Goal: Information Seeking & Learning: Check status

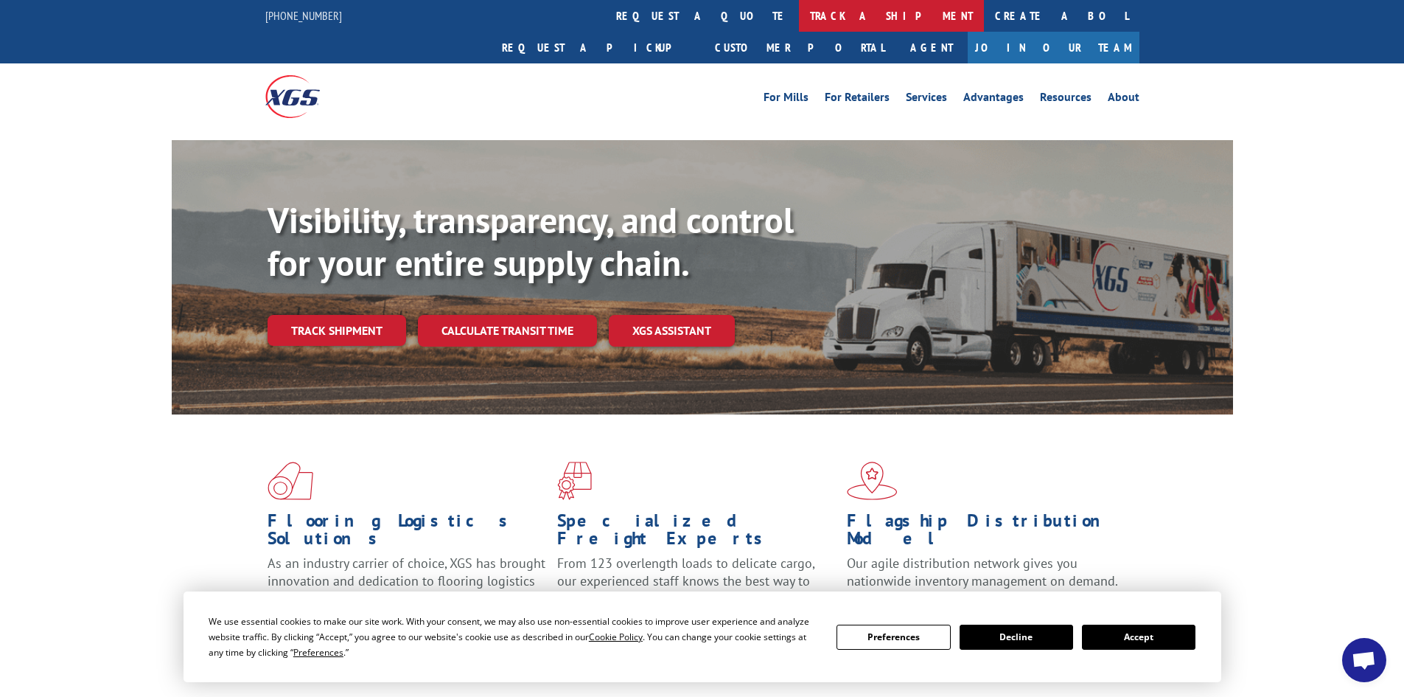
click at [799, 7] on link "track a shipment" at bounding box center [891, 16] width 185 height 32
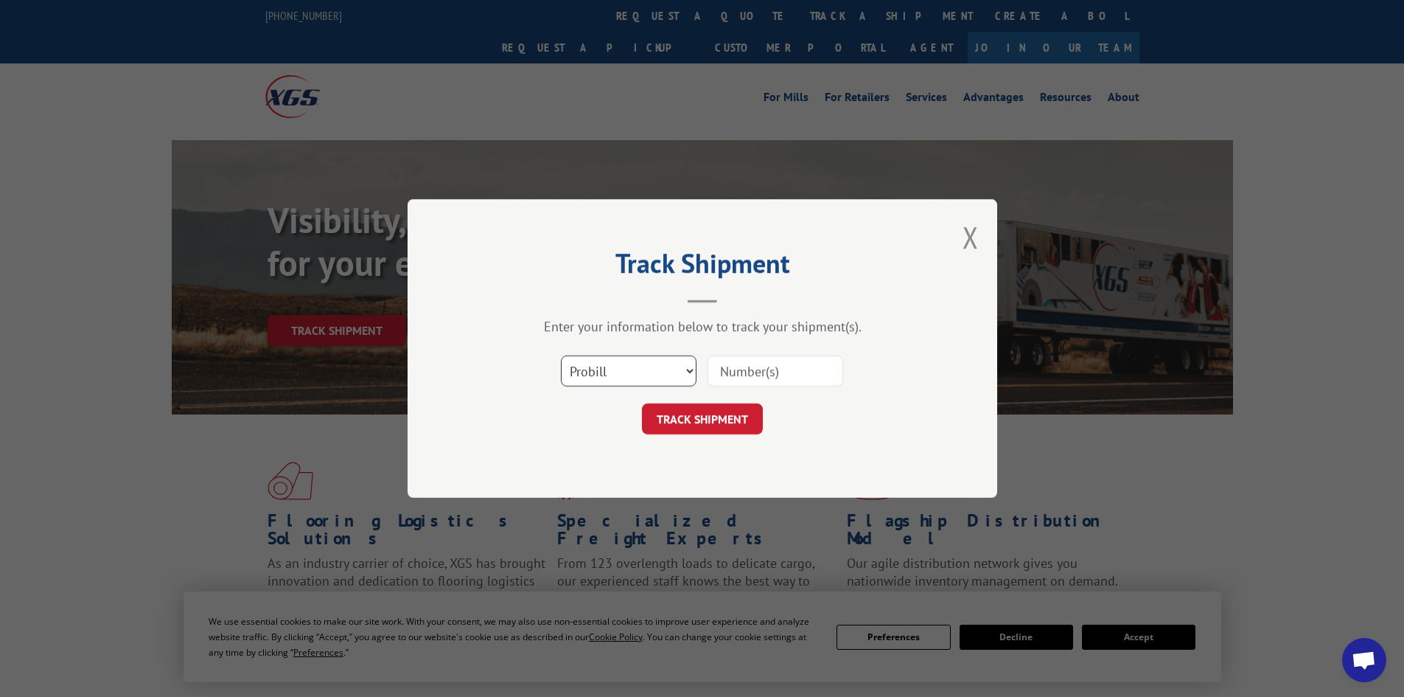
click at [674, 370] on select "Select category... Probill BOL PO" at bounding box center [629, 370] width 136 height 31
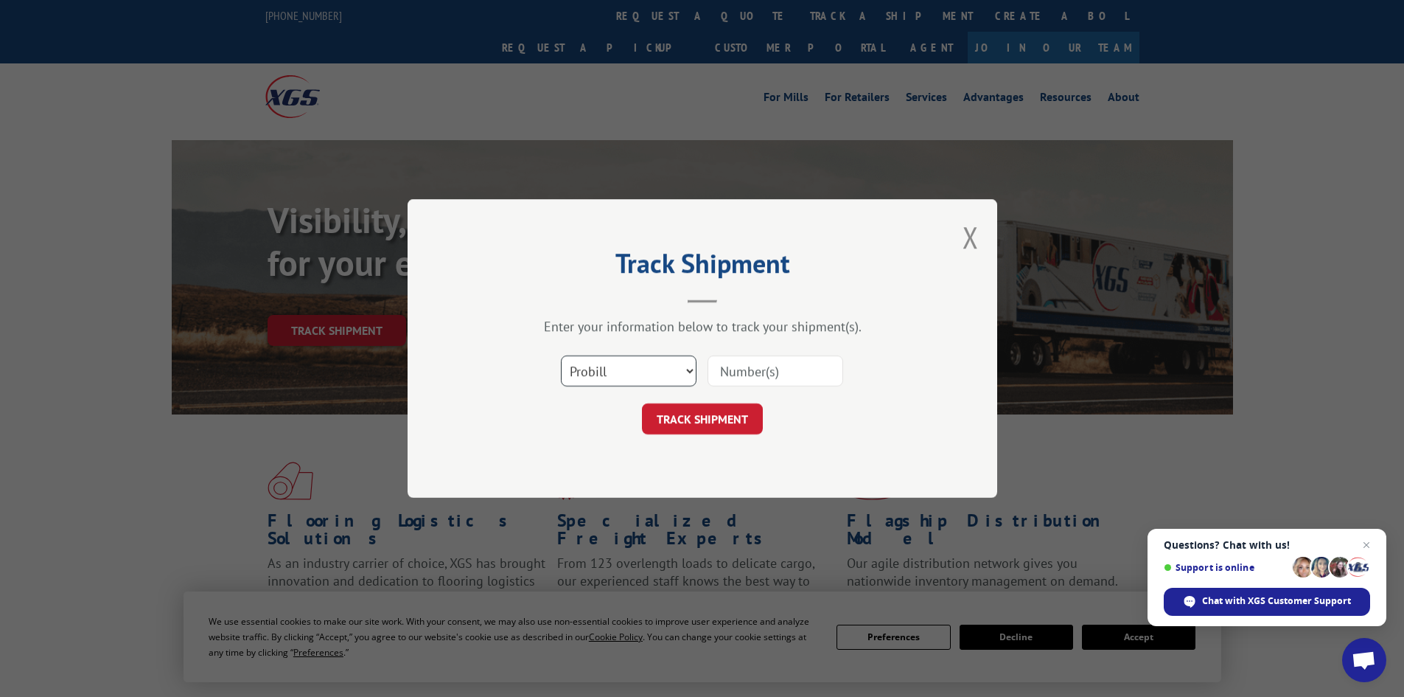
select select "po"
click at [561, 355] on select "Select category... Probill BOL PO" at bounding box center [629, 370] width 136 height 31
click at [736, 370] on input at bounding box center [776, 370] width 136 height 31
paste input "47511132"
type input "47511132"
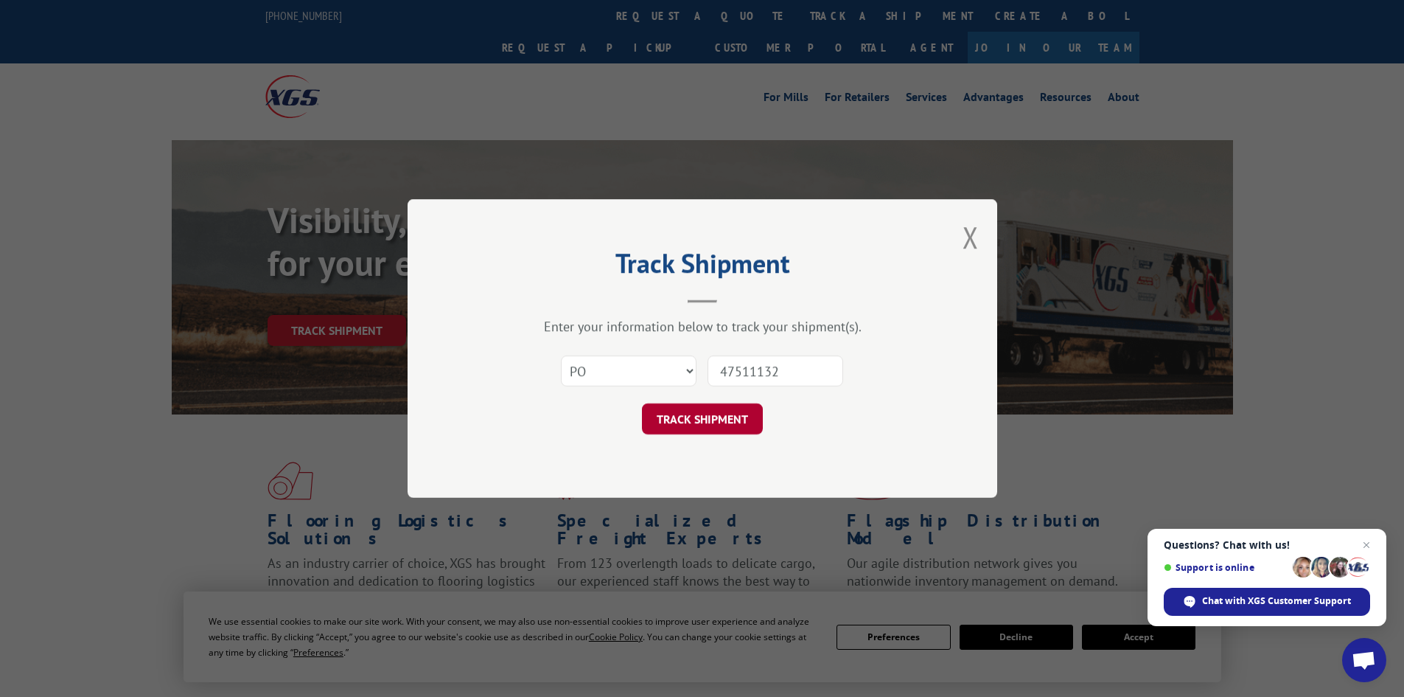
click at [708, 424] on button "TRACK SHIPMENT" at bounding box center [702, 418] width 121 height 31
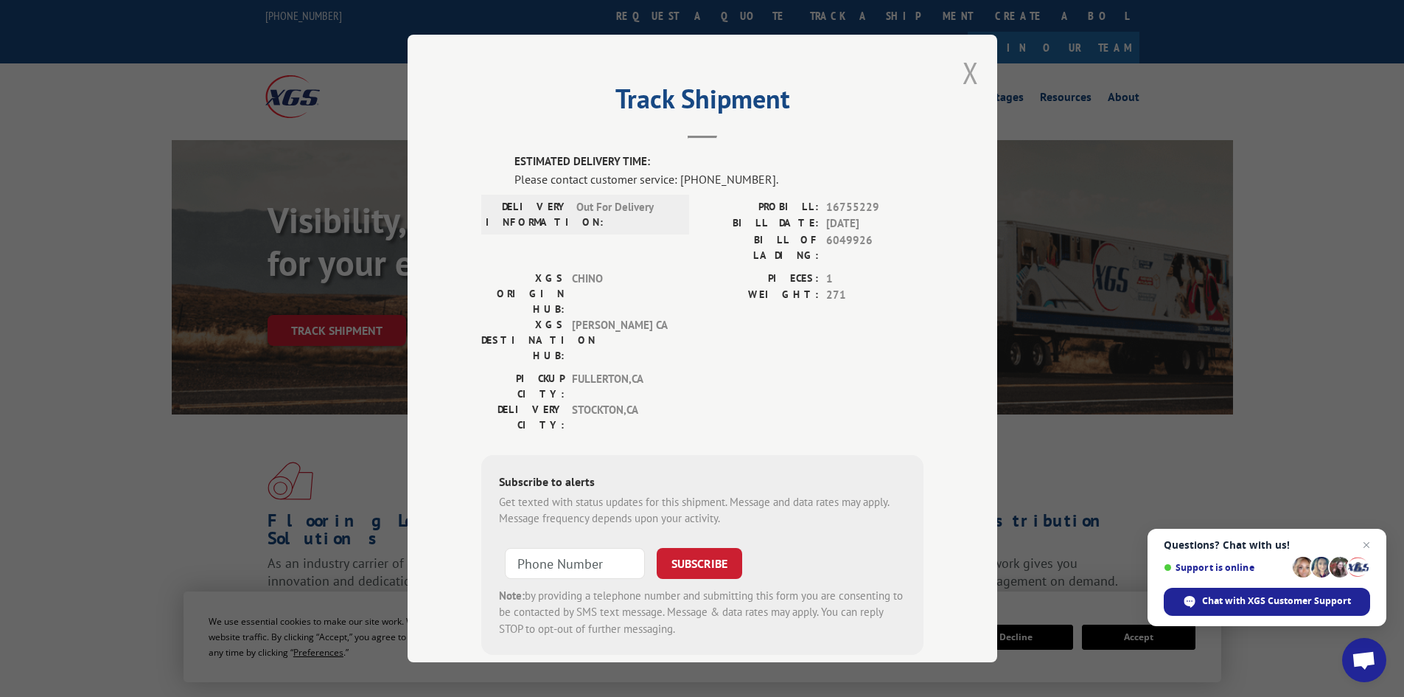
click at [963, 80] on button "Close modal" at bounding box center [971, 72] width 16 height 39
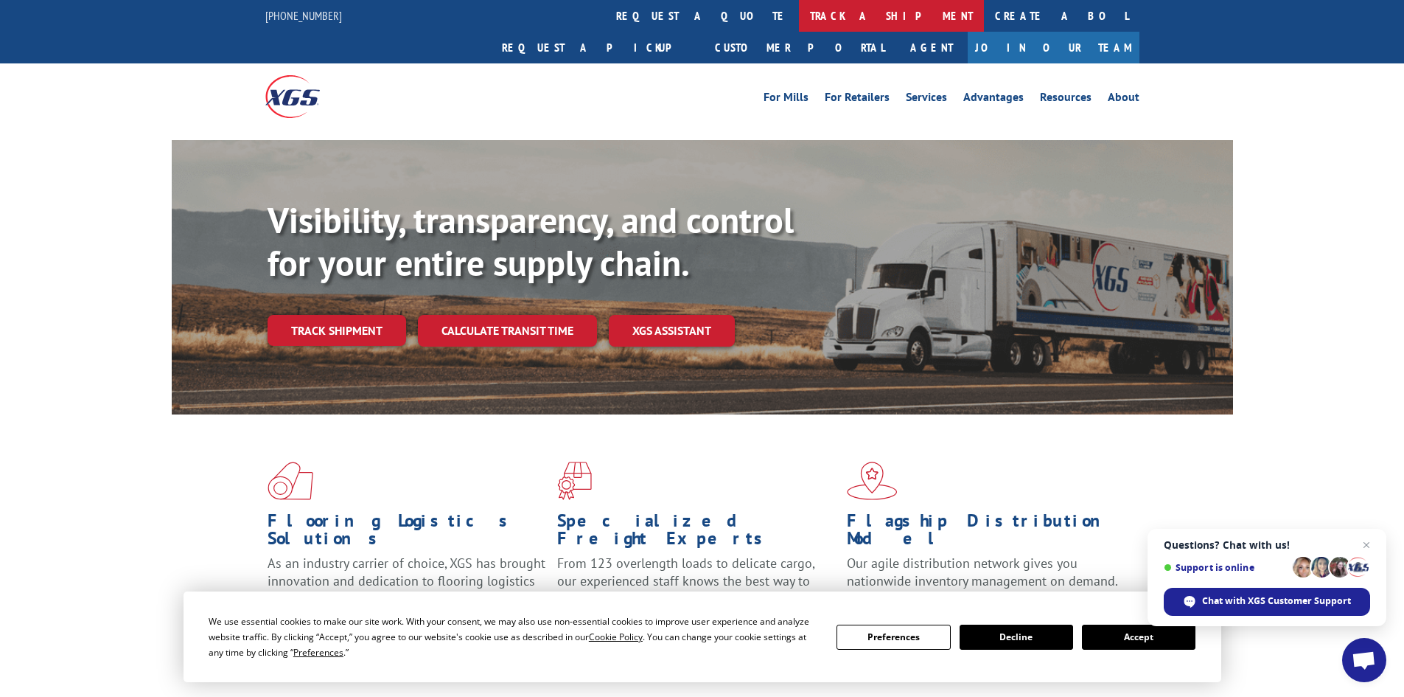
click at [799, 14] on link "track a shipment" at bounding box center [891, 16] width 185 height 32
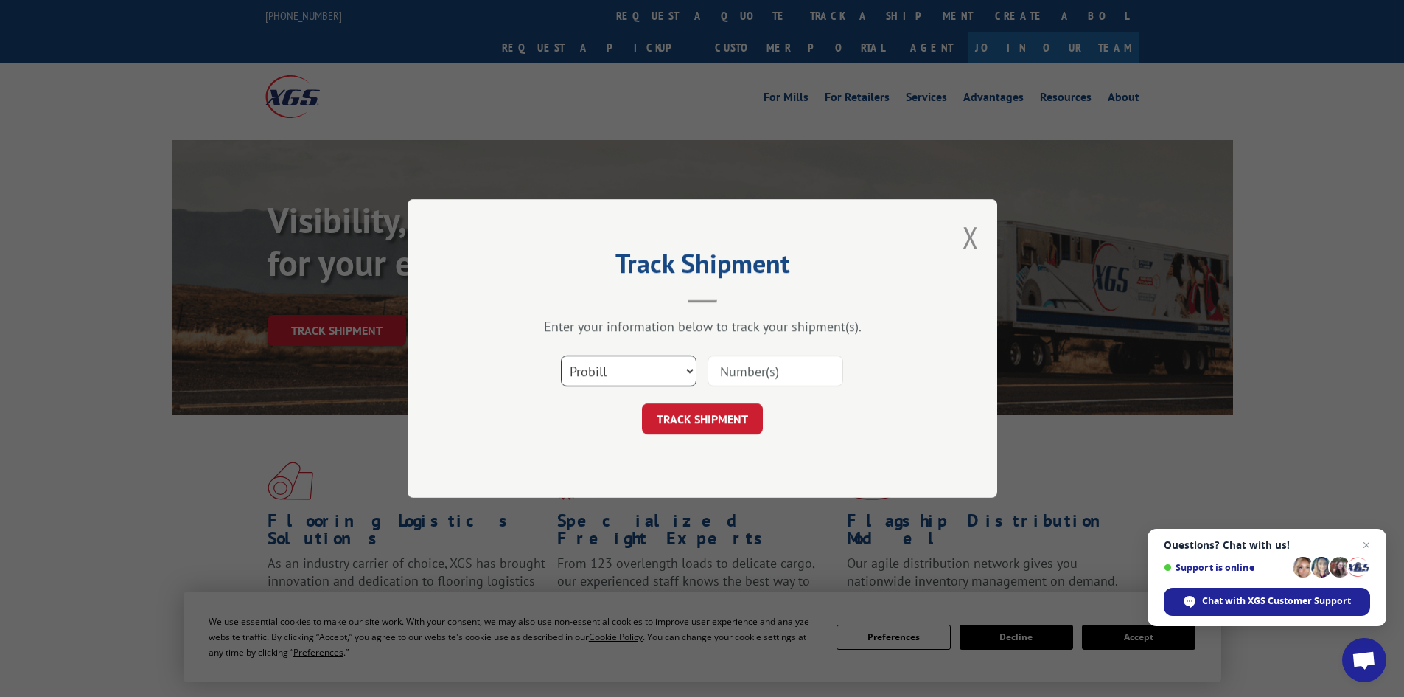
click at [603, 369] on select "Select category... Probill BOL PO" at bounding box center [629, 370] width 136 height 31
select select "po"
click at [561, 355] on select "Select category... Probill BOL PO" at bounding box center [629, 370] width 136 height 31
click at [733, 358] on input at bounding box center [776, 370] width 136 height 31
paste input "47511208"
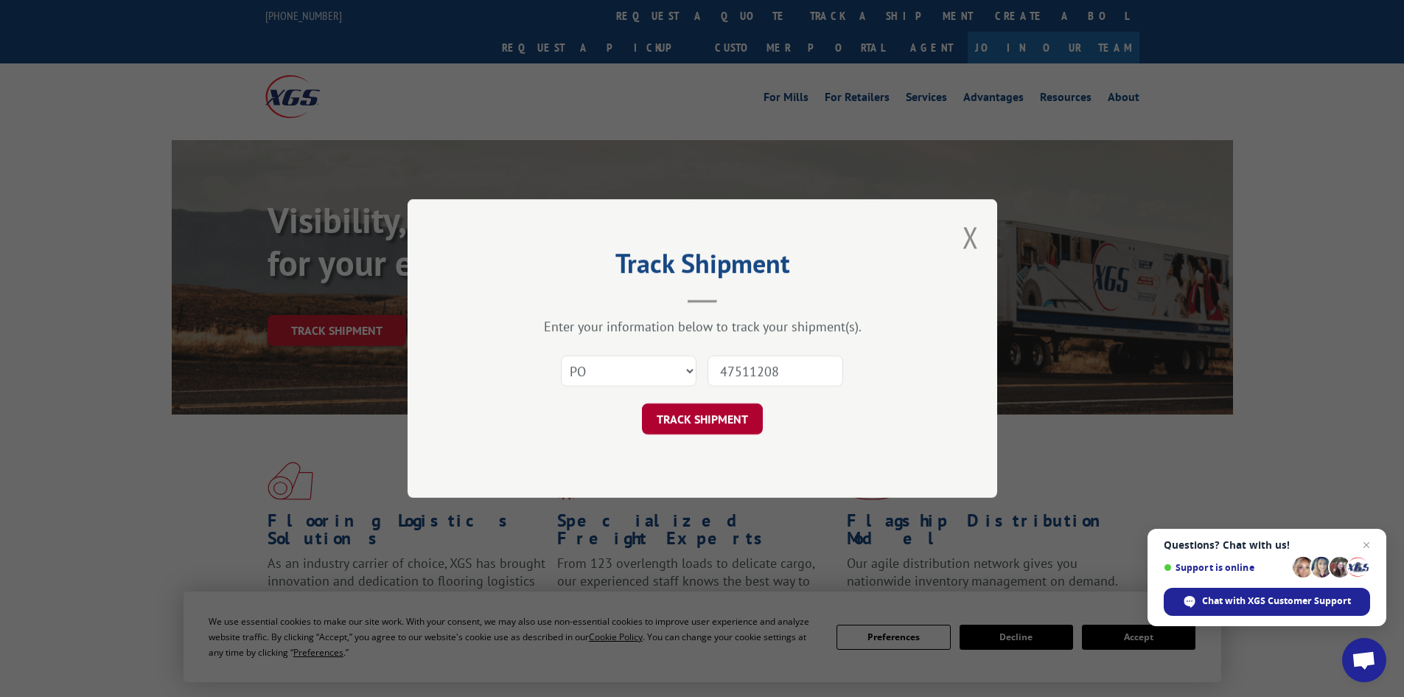
type input "47511208"
click at [711, 420] on button "TRACK SHIPMENT" at bounding box center [702, 418] width 121 height 31
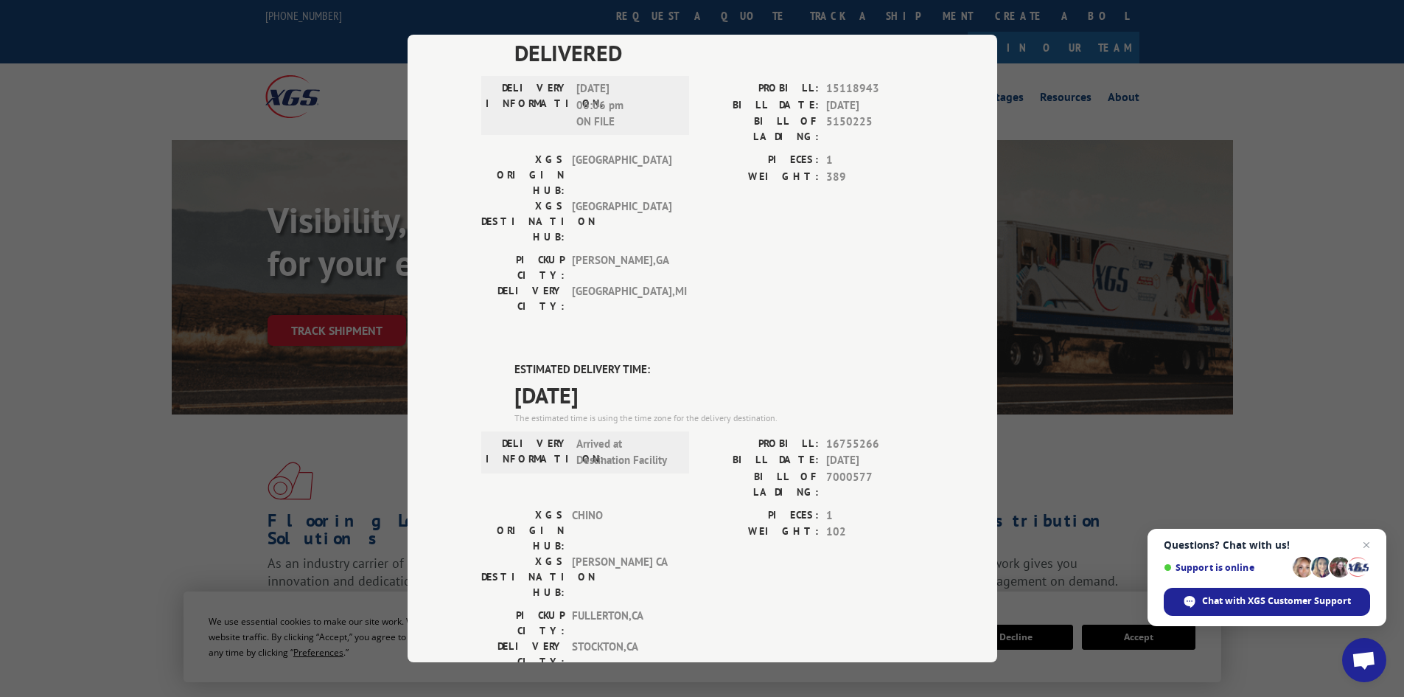
scroll to position [516, 0]
